Goal: Book appointment/travel/reservation

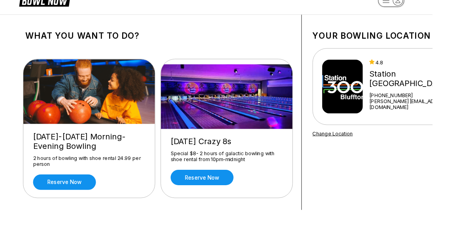
scroll to position [17, 0]
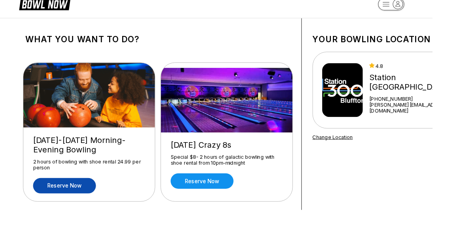
click at [83, 201] on link "Reserve now" at bounding box center [70, 204] width 69 height 17
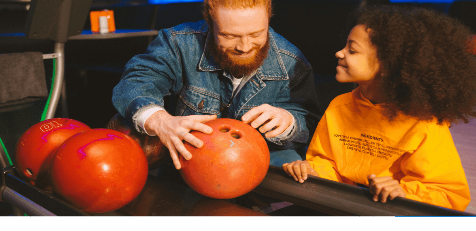
click at [84, 115] on button at bounding box center [89, 110] width 11 height 8
click at [94, 106] on button at bounding box center [99, 102] width 11 height 8
type input "*"
click at [196, 140] on div "Guests? * How many hours? *" at bounding box center [171, 114] width 287 height 51
click at [187, 141] on div "Guests? * How many hours? *" at bounding box center [171, 114] width 287 height 51
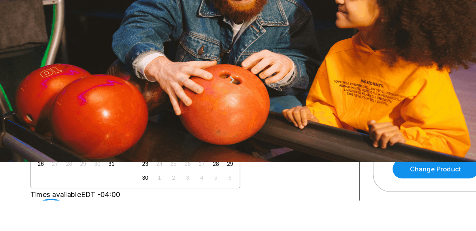
scroll to position [35, 0]
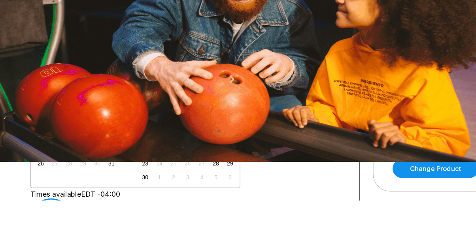
click at [106, 164] on div "10" at bounding box center [101, 158] width 11 height 11
click at [94, 164] on div "9" at bounding box center [88, 158] width 11 height 11
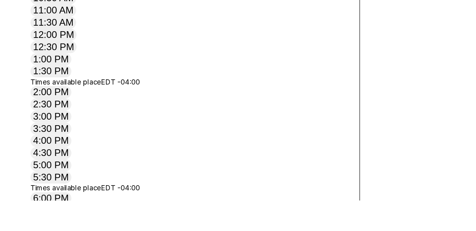
scroll to position [234, 0]
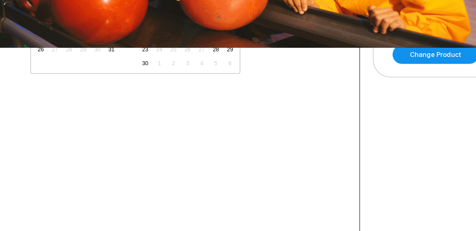
scroll to position [186, 0]
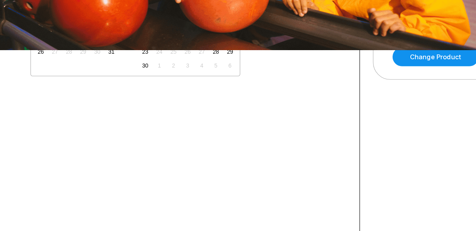
click at [94, 13] on div "9" at bounding box center [88, 8] width 11 height 11
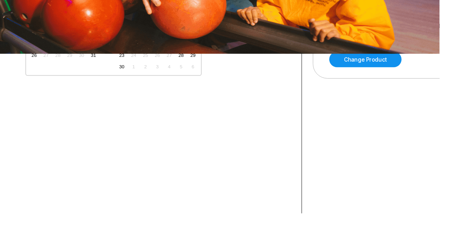
scroll to position [172, 0]
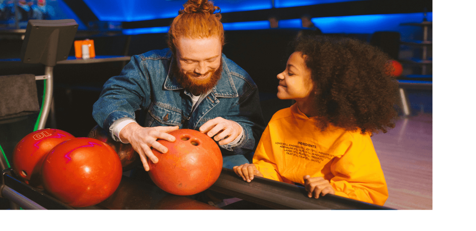
click at [73, 224] on link "Reserve now" at bounding box center [70, 221] width 69 height 17
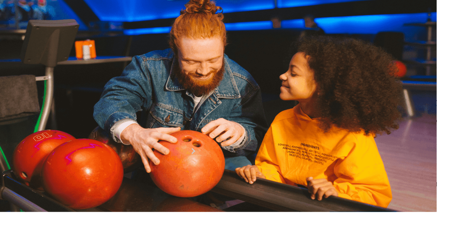
click at [87, 112] on icon at bounding box center [89, 110] width 4 height 4
click at [94, 106] on button at bounding box center [99, 102] width 11 height 8
type input "*"
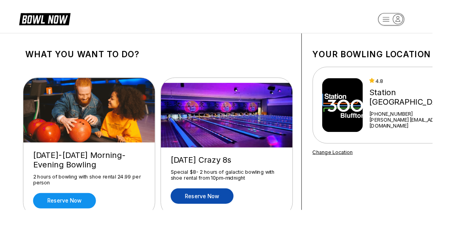
click at [234, 217] on link "Reserve now" at bounding box center [222, 216] width 69 height 17
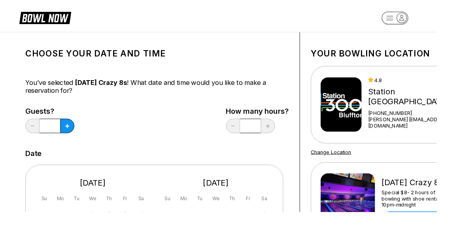
scroll to position [2, 0]
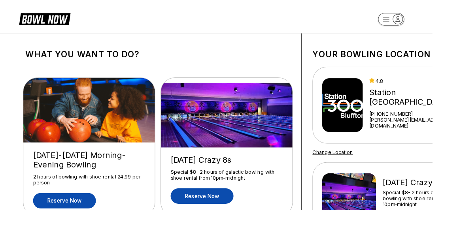
click at [76, 223] on link "Reserve now" at bounding box center [70, 221] width 69 height 17
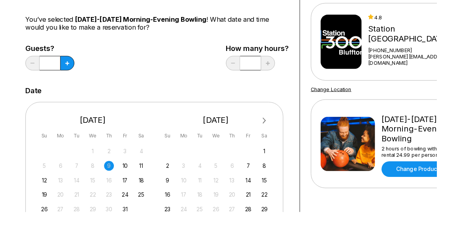
scroll to position [72, 0]
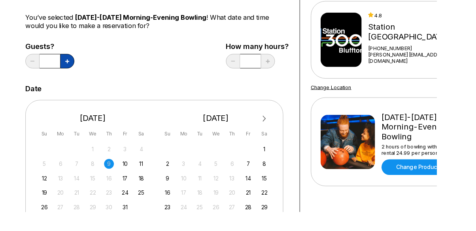
click at [73, 69] on icon at bounding box center [73, 67] width 4 height 4
type input "*"
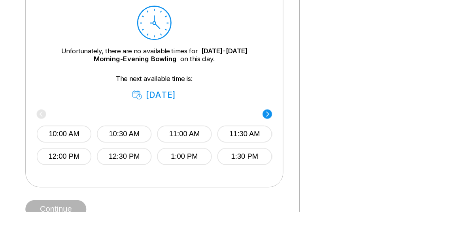
scroll to position [392, 0]
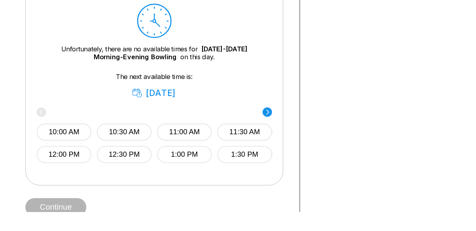
click at [294, 124] on circle at bounding box center [291, 122] width 10 height 10
click at [208, 169] on button "5:00 PM" at bounding box center [201, 168] width 60 height 19
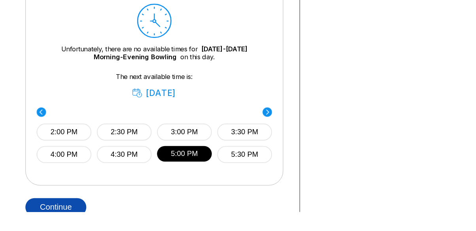
click at [68, 226] on button "Continue" at bounding box center [61, 226] width 66 height 20
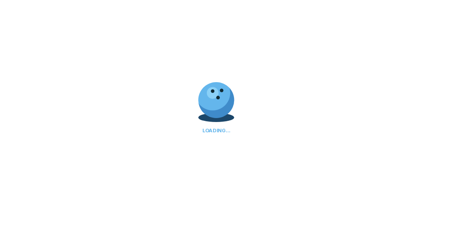
select select "**"
